Goal: Complete application form

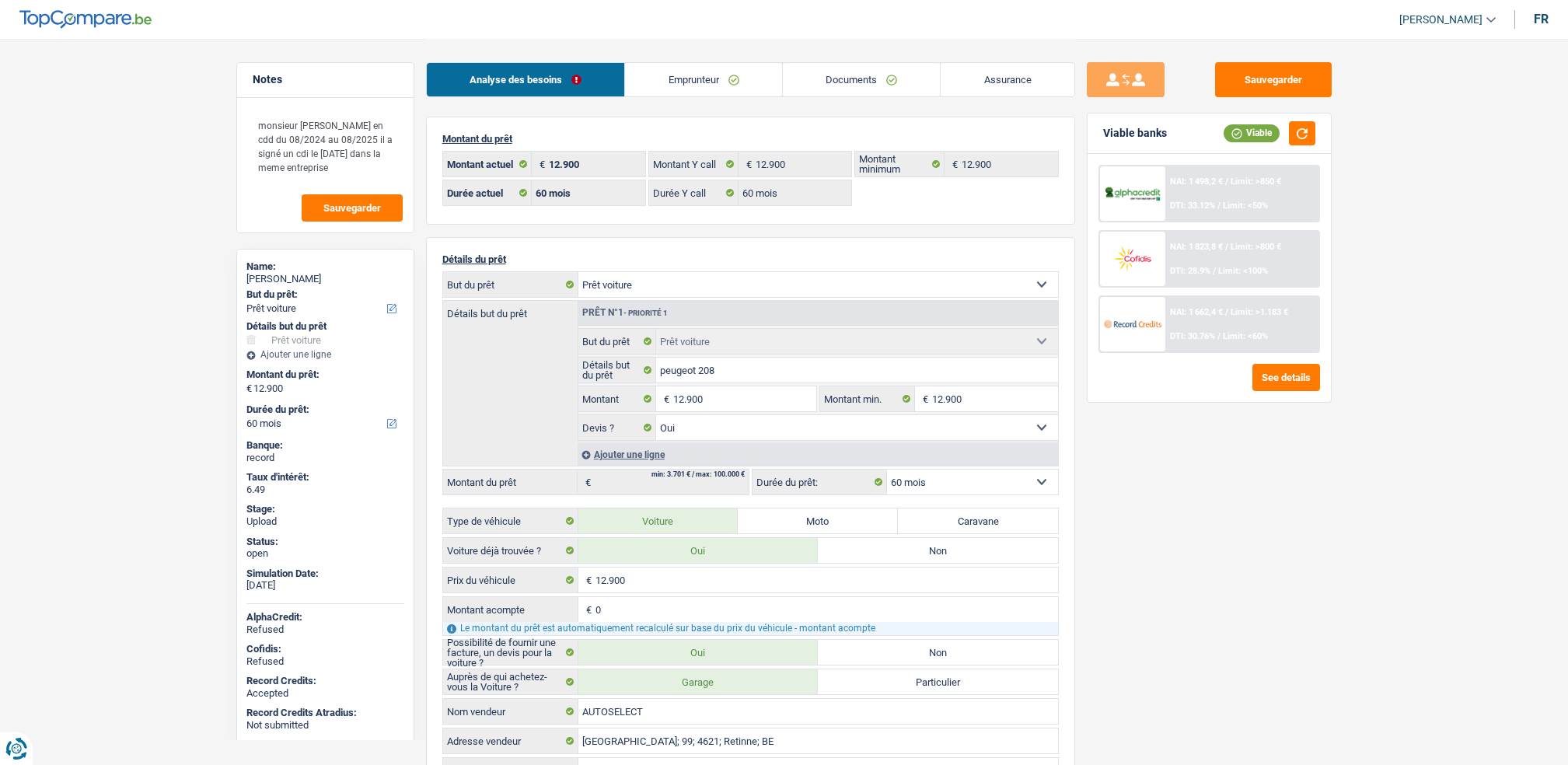
select select "car"
select select "60"
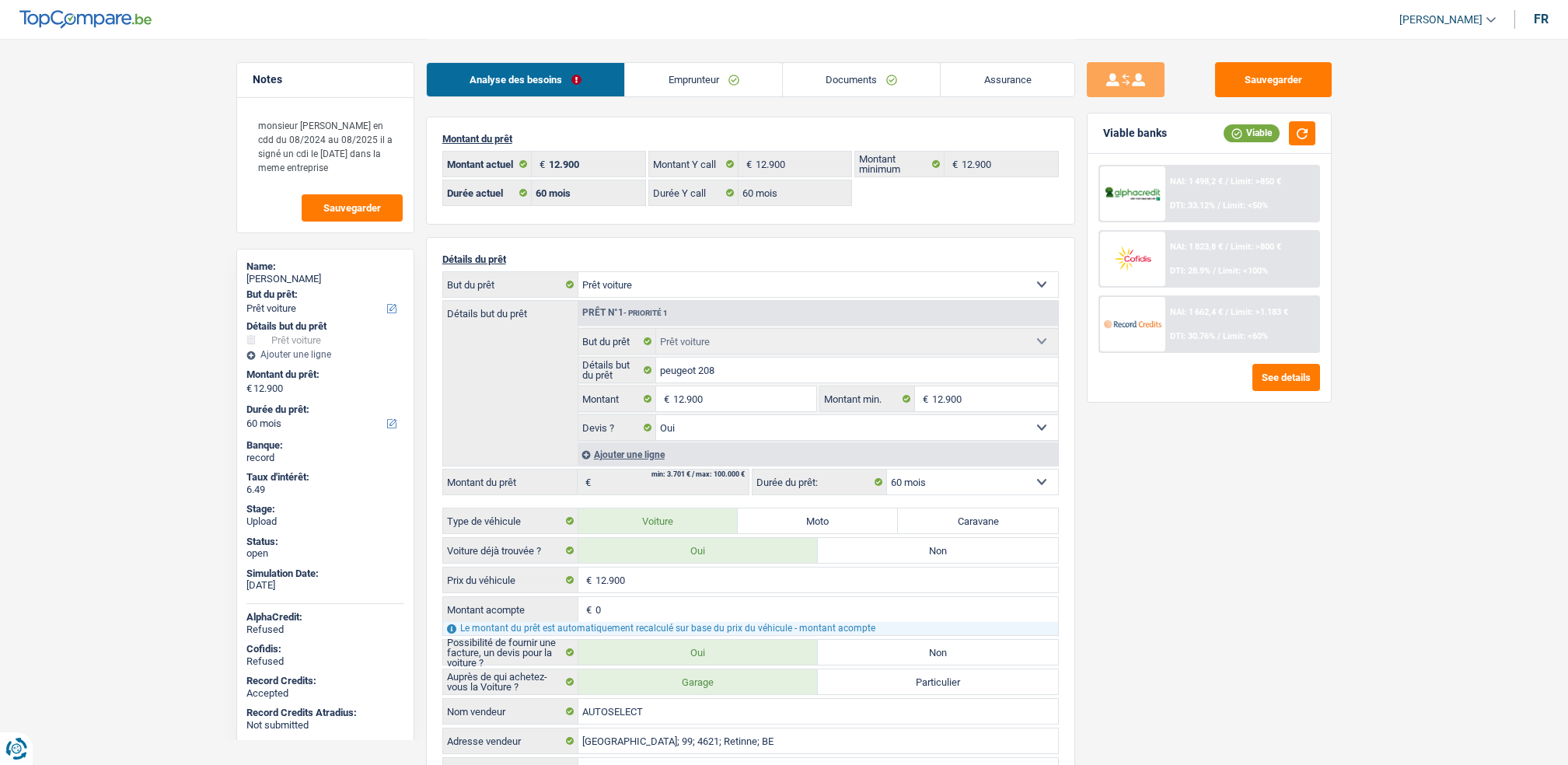
select select "car"
select select "yes"
select select "60"
click at [1165, 196] on div "NAI: 1 498,2 € / Limit: >850 € DTI: 33.12% / Limit: <50%" at bounding box center [1241, 193] width 153 height 54
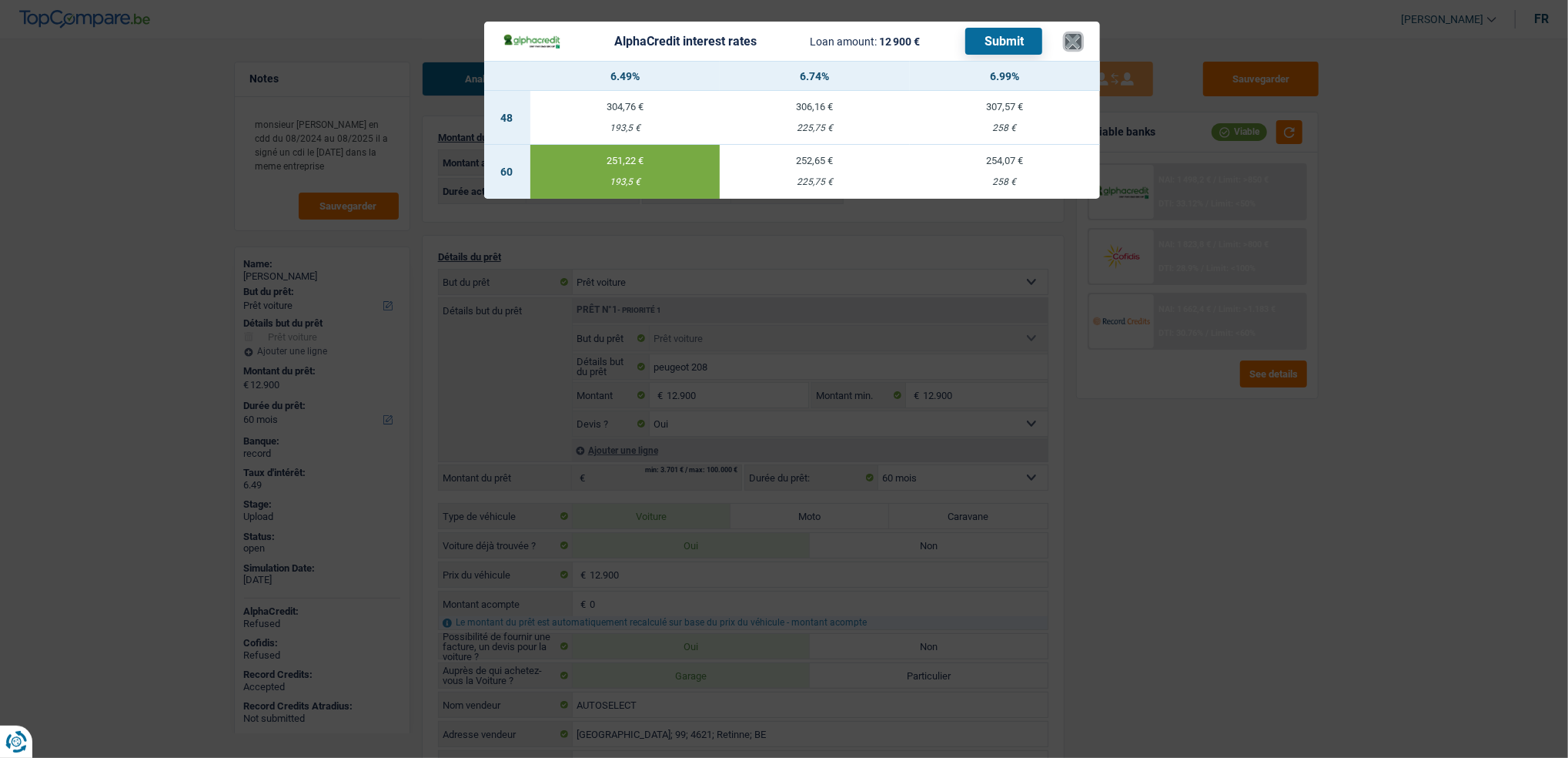
click at [1073, 37] on button "×" at bounding box center [1073, 41] width 16 height 15
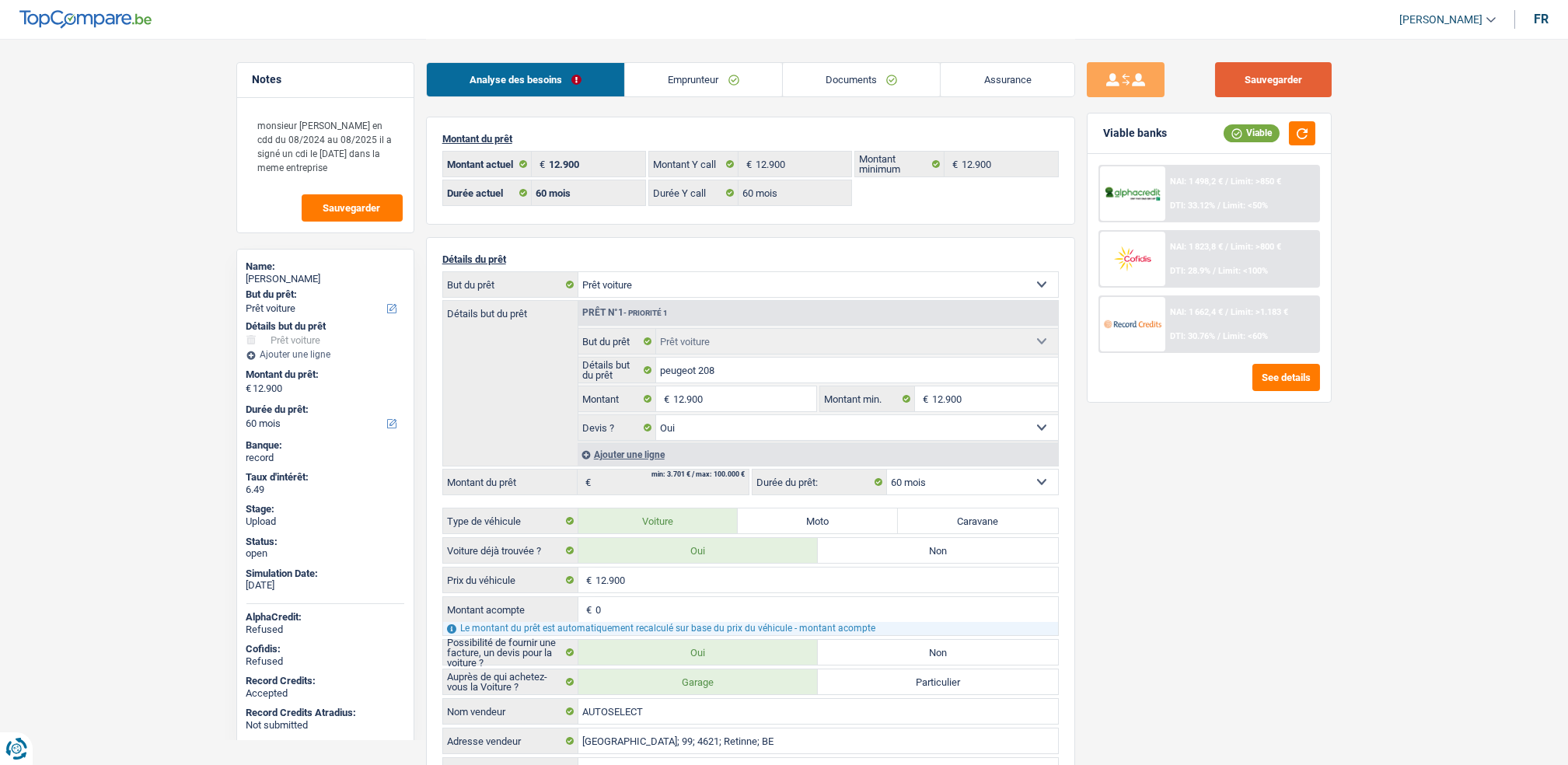
click at [1266, 73] on button "Sauvegarder" at bounding box center [1273, 79] width 117 height 35
